Goal: Information Seeking & Learning: Learn about a topic

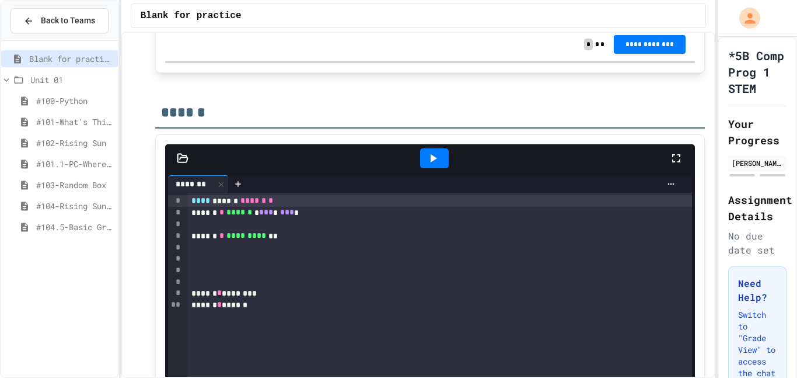
scroll to position [589, 0]
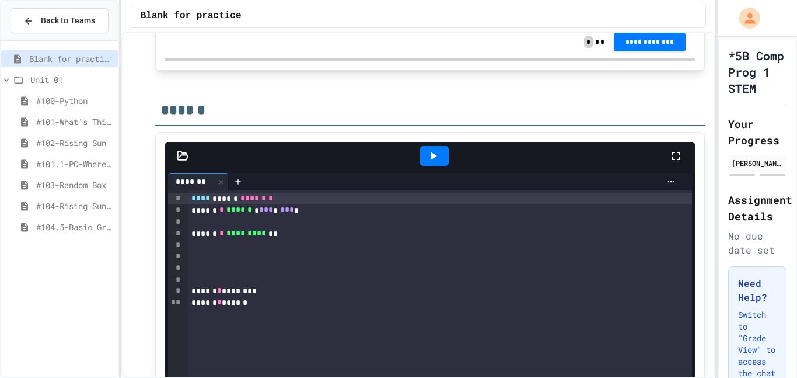
click at [71, 102] on span "#100-Python" at bounding box center [74, 101] width 77 height 12
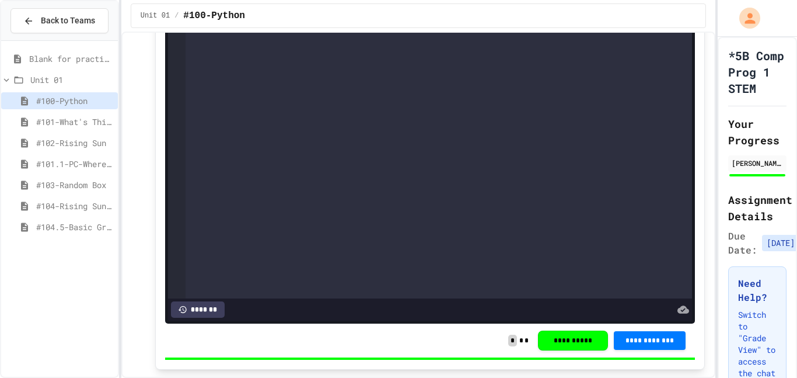
scroll to position [1445, 0]
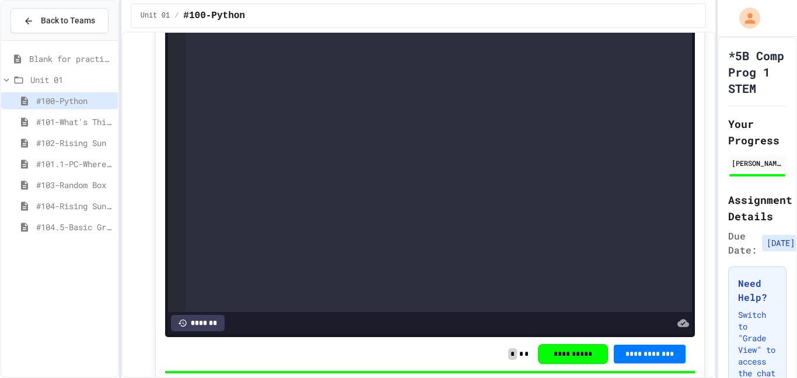
click at [95, 139] on span "#102-Rising Sun" at bounding box center [74, 143] width 77 height 12
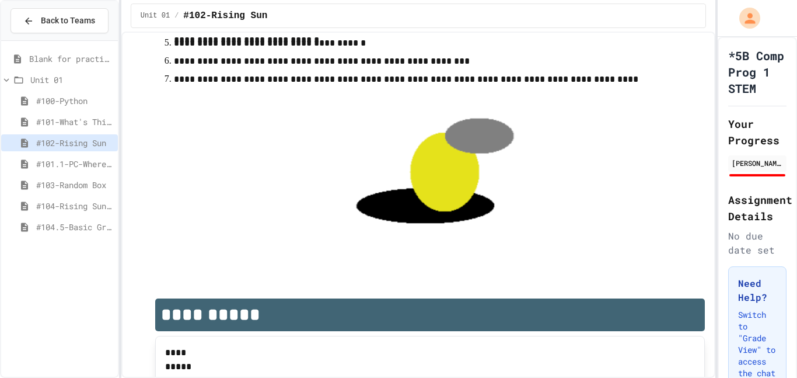
scroll to position [1503, 0]
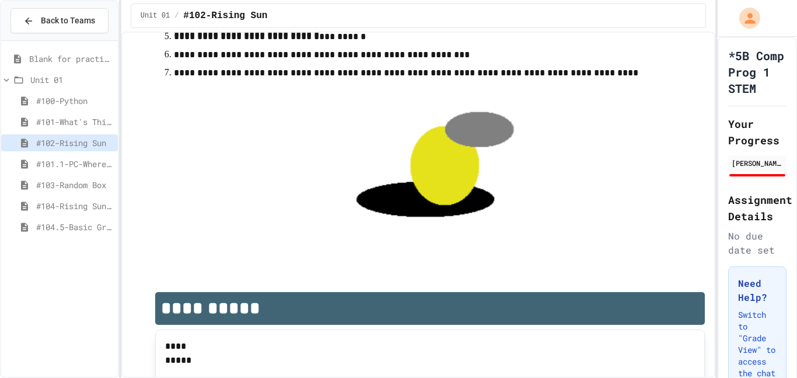
click at [73, 156] on div "#101.1-PC-Where am I?" at bounding box center [59, 163] width 117 height 17
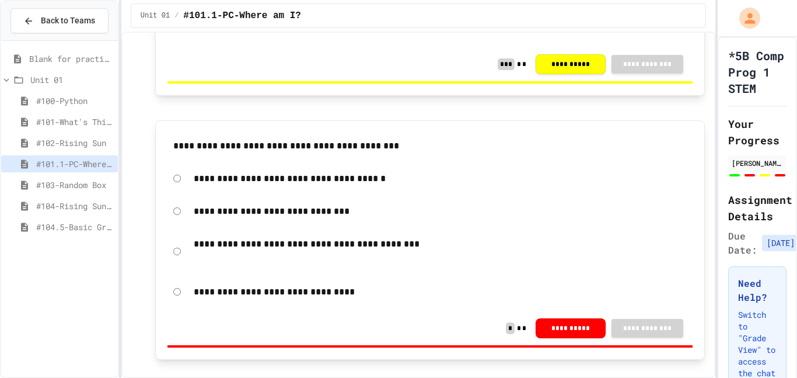
scroll to position [1556, 0]
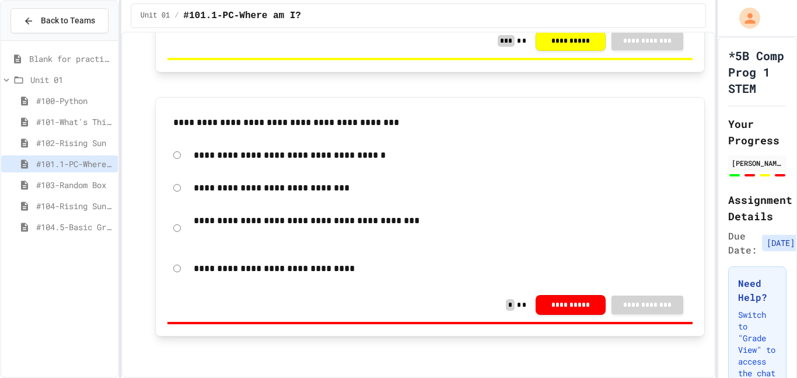
click at [72, 180] on span "#103-Random Box" at bounding box center [74, 185] width 77 height 12
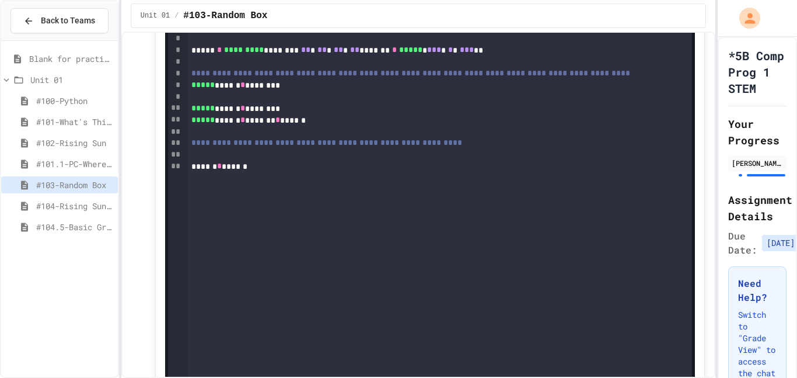
scroll to position [1141, 0]
click at [75, 124] on span "#101-What's This ??" at bounding box center [74, 122] width 77 height 12
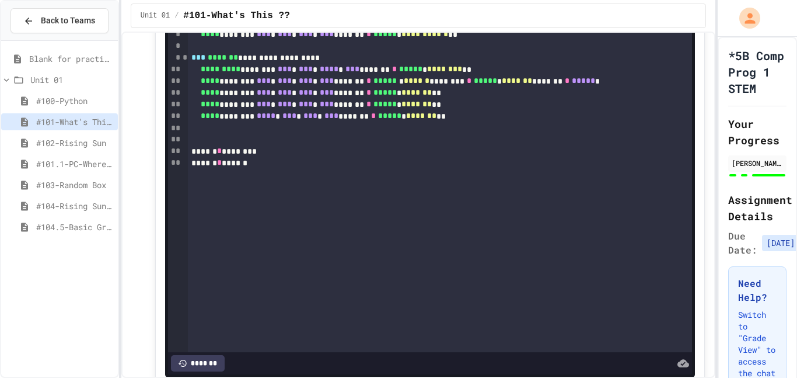
scroll to position [2868, 0]
